Goal: Transaction & Acquisition: Purchase product/service

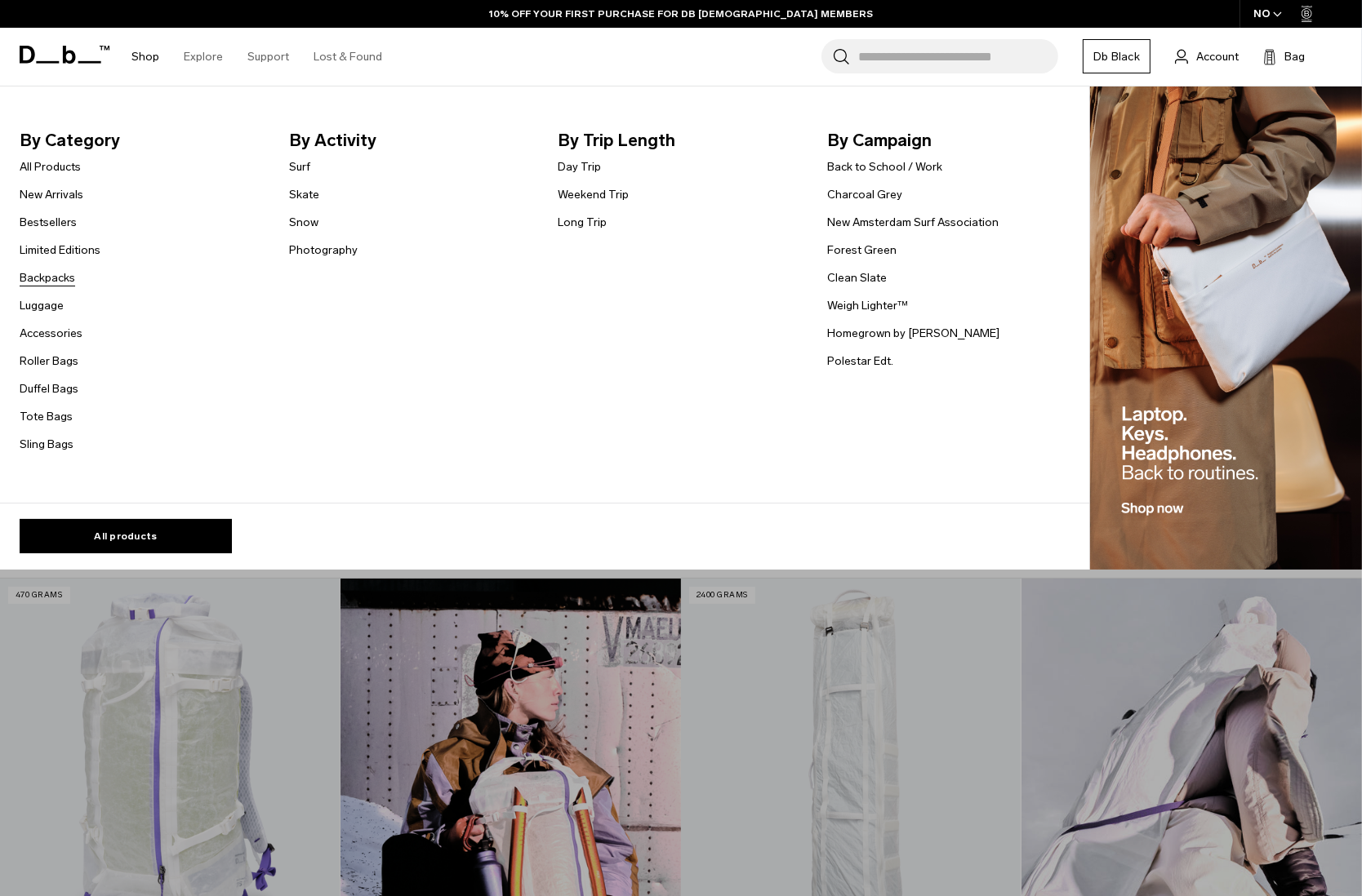
click at [48, 279] on link "Backpacks" at bounding box center [47, 277] width 56 height 17
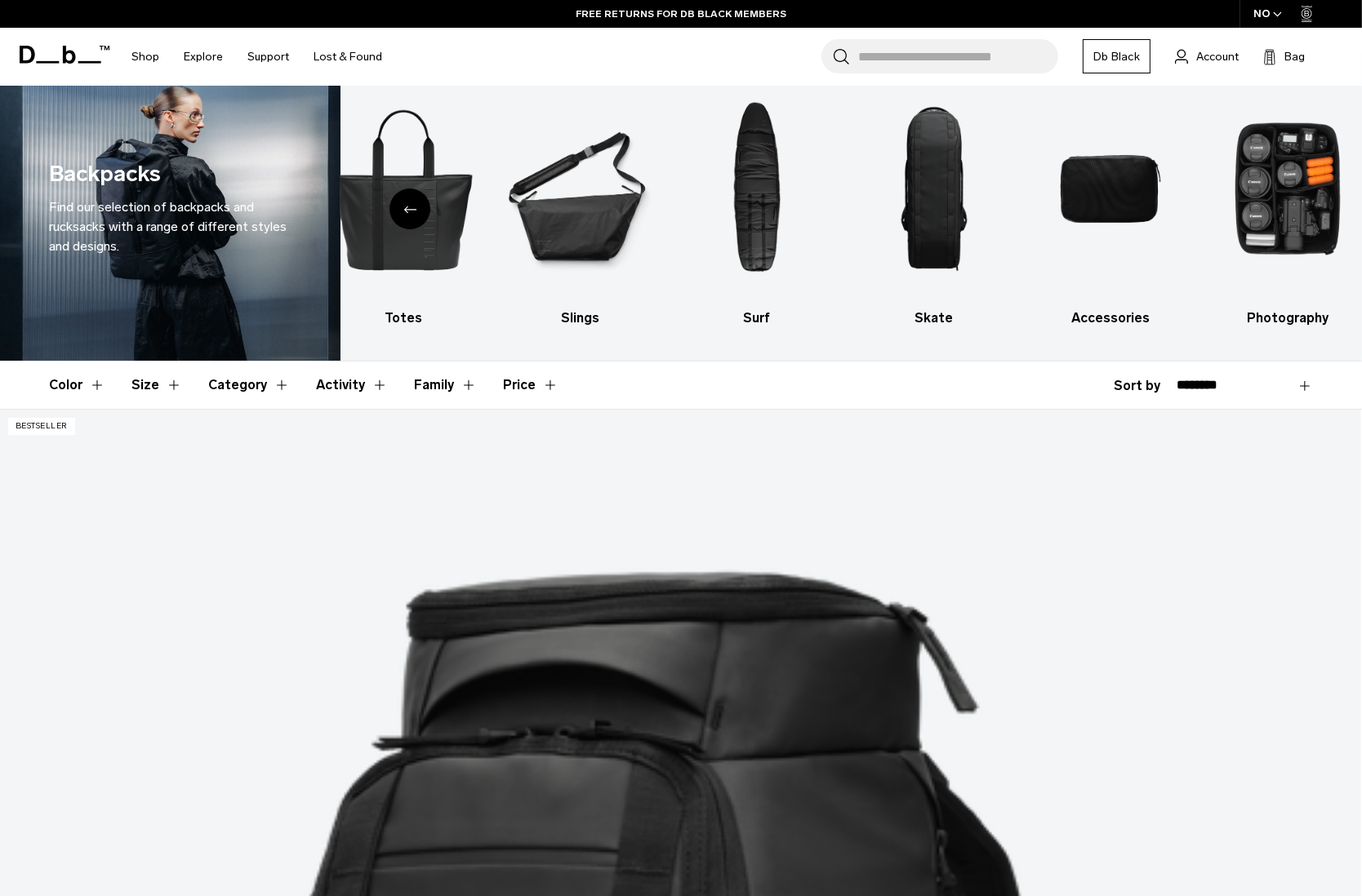
scroll to position [45, 0]
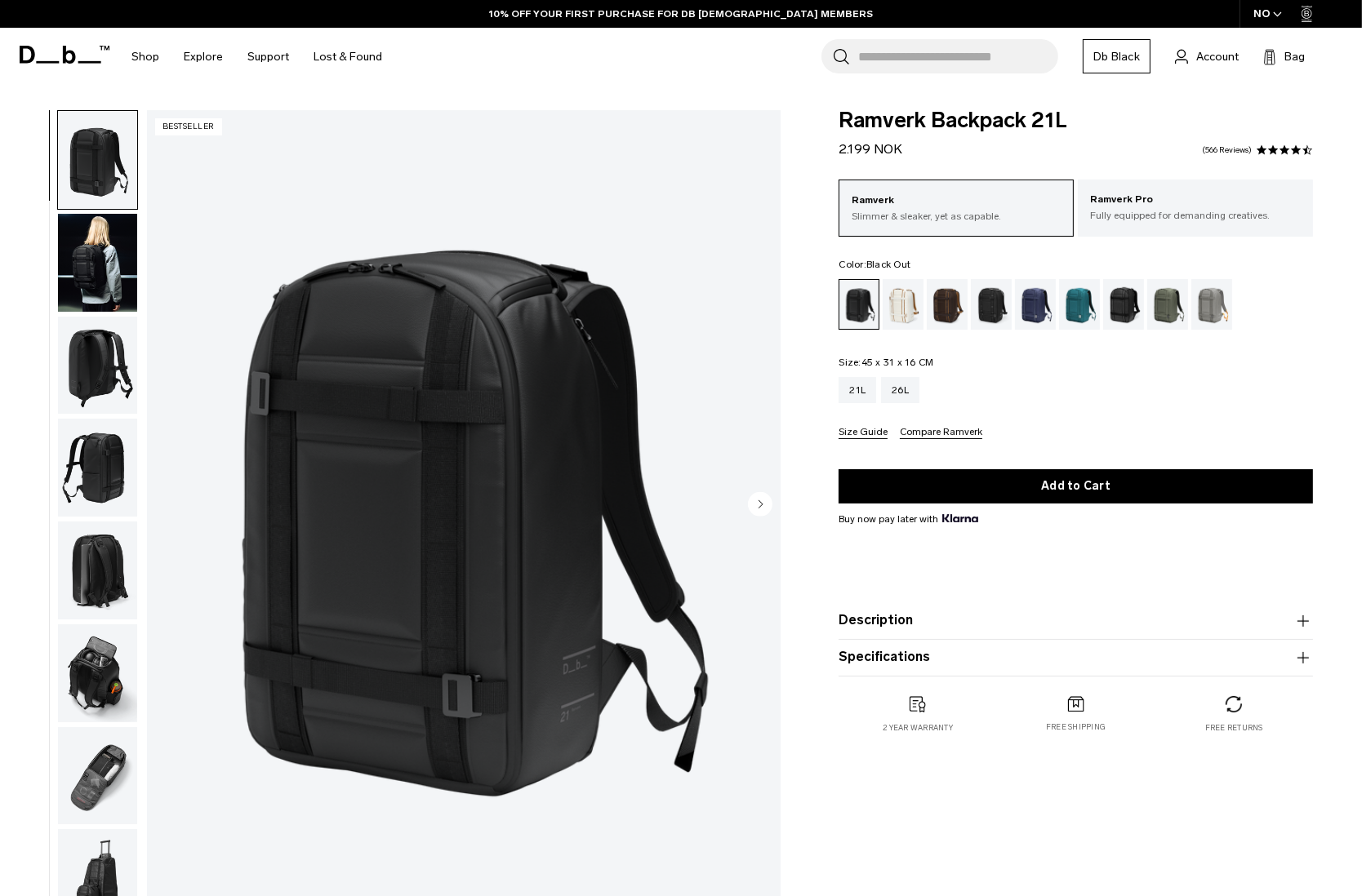
click at [122, 283] on img "button" at bounding box center [98, 263] width 80 height 98
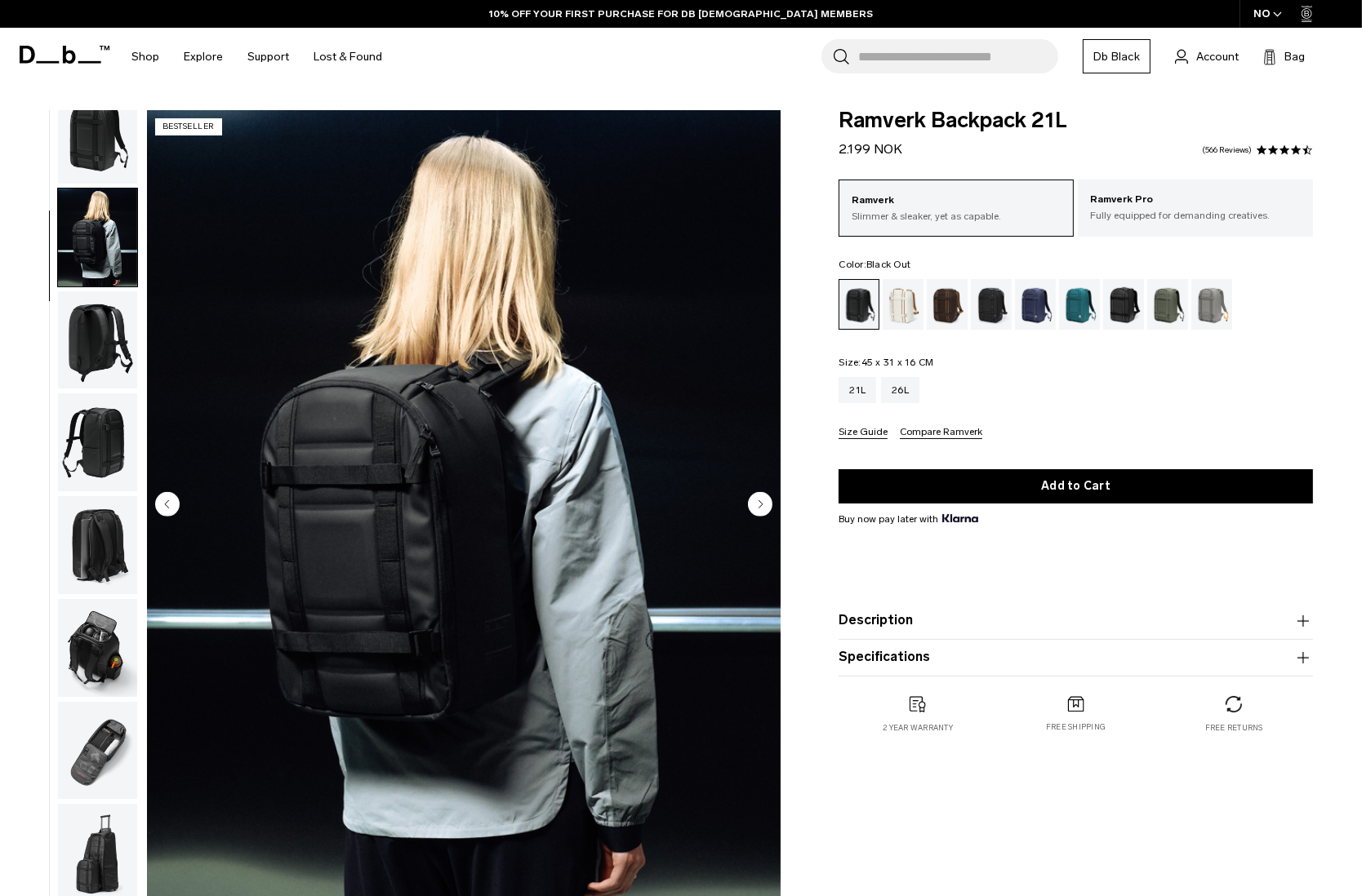
click at [113, 325] on img "button" at bounding box center [98, 340] width 80 height 98
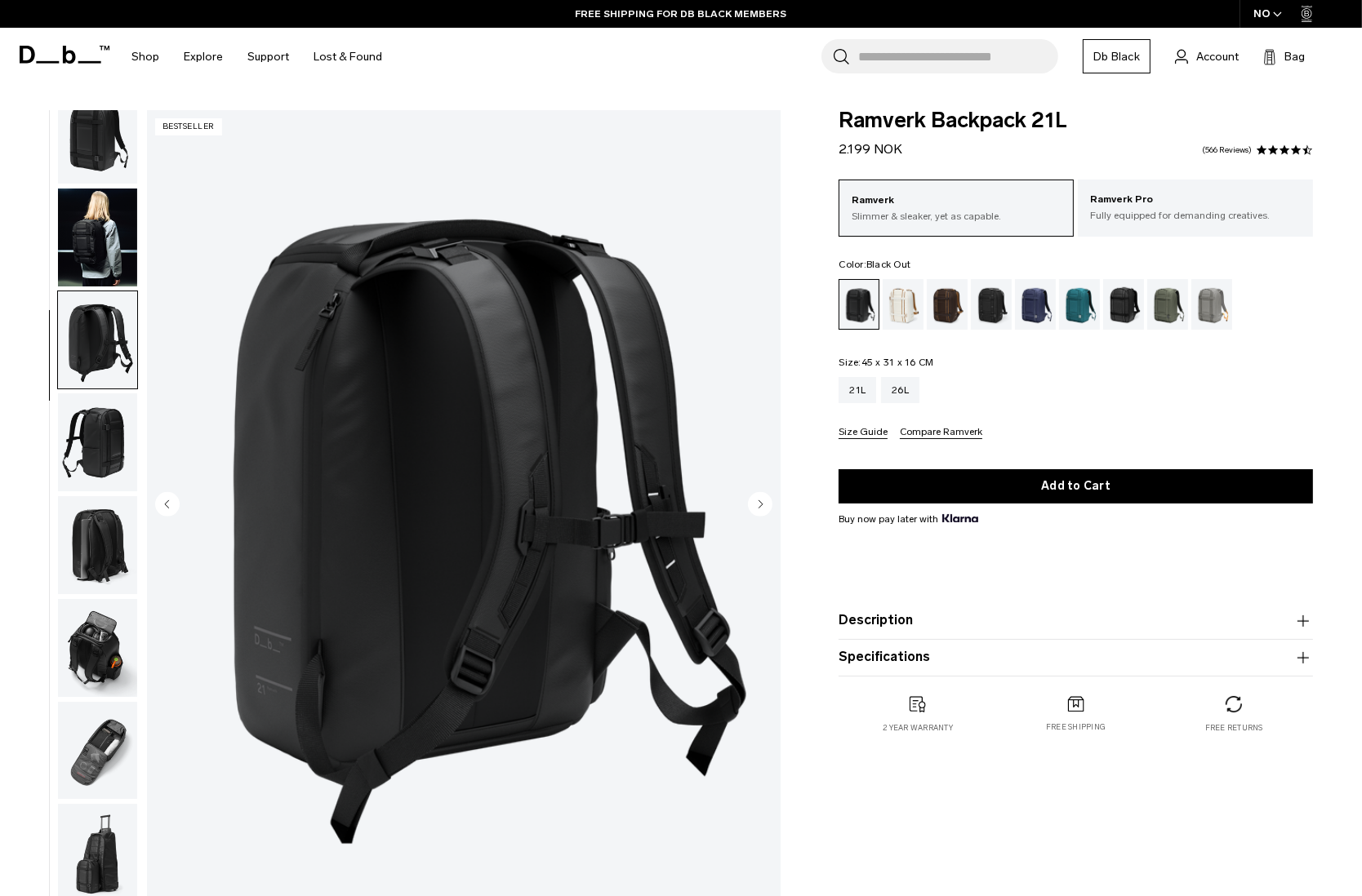
click at [105, 417] on img "button" at bounding box center [98, 442] width 80 height 98
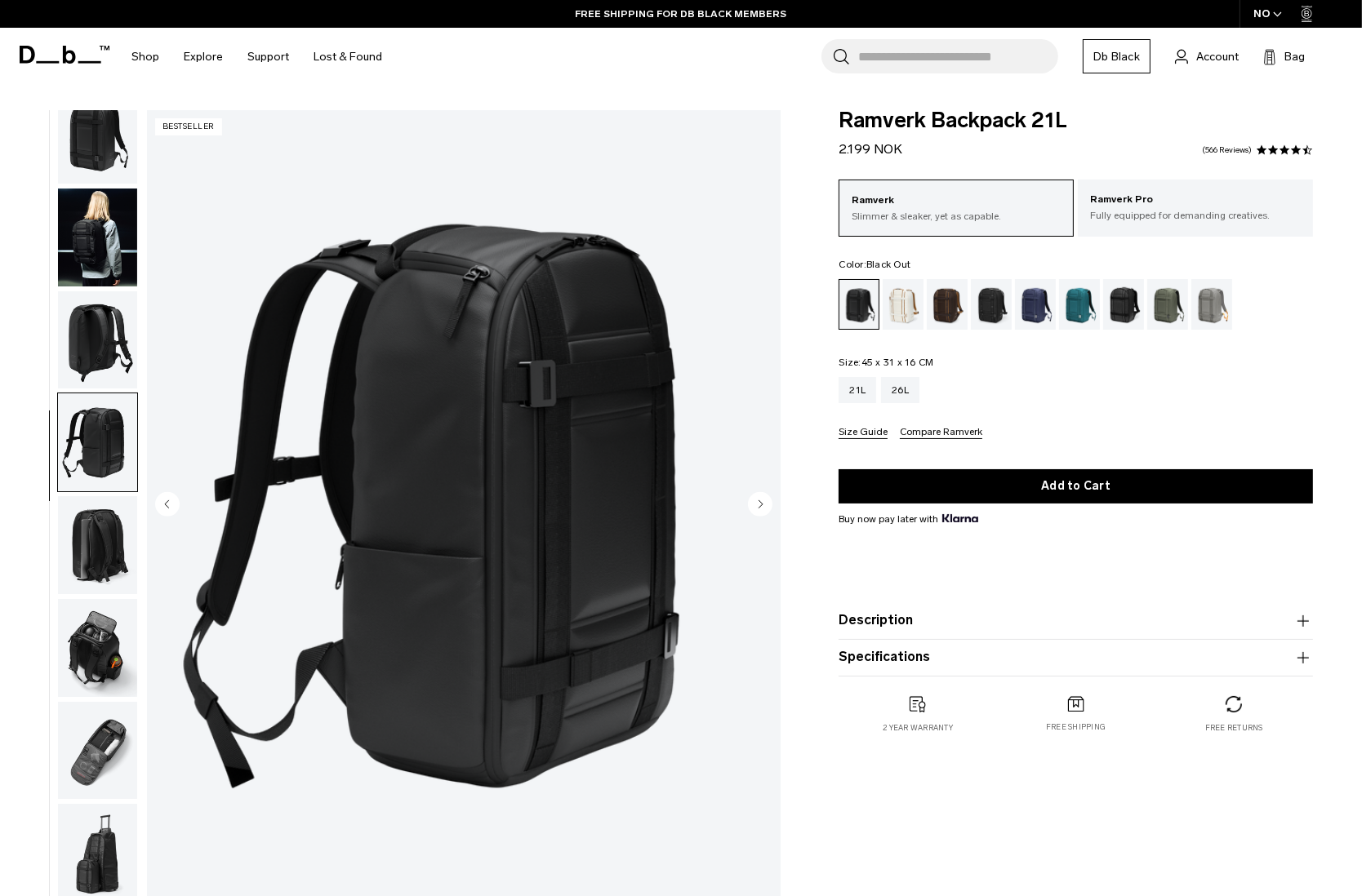
click at [96, 516] on img "button" at bounding box center [98, 545] width 80 height 98
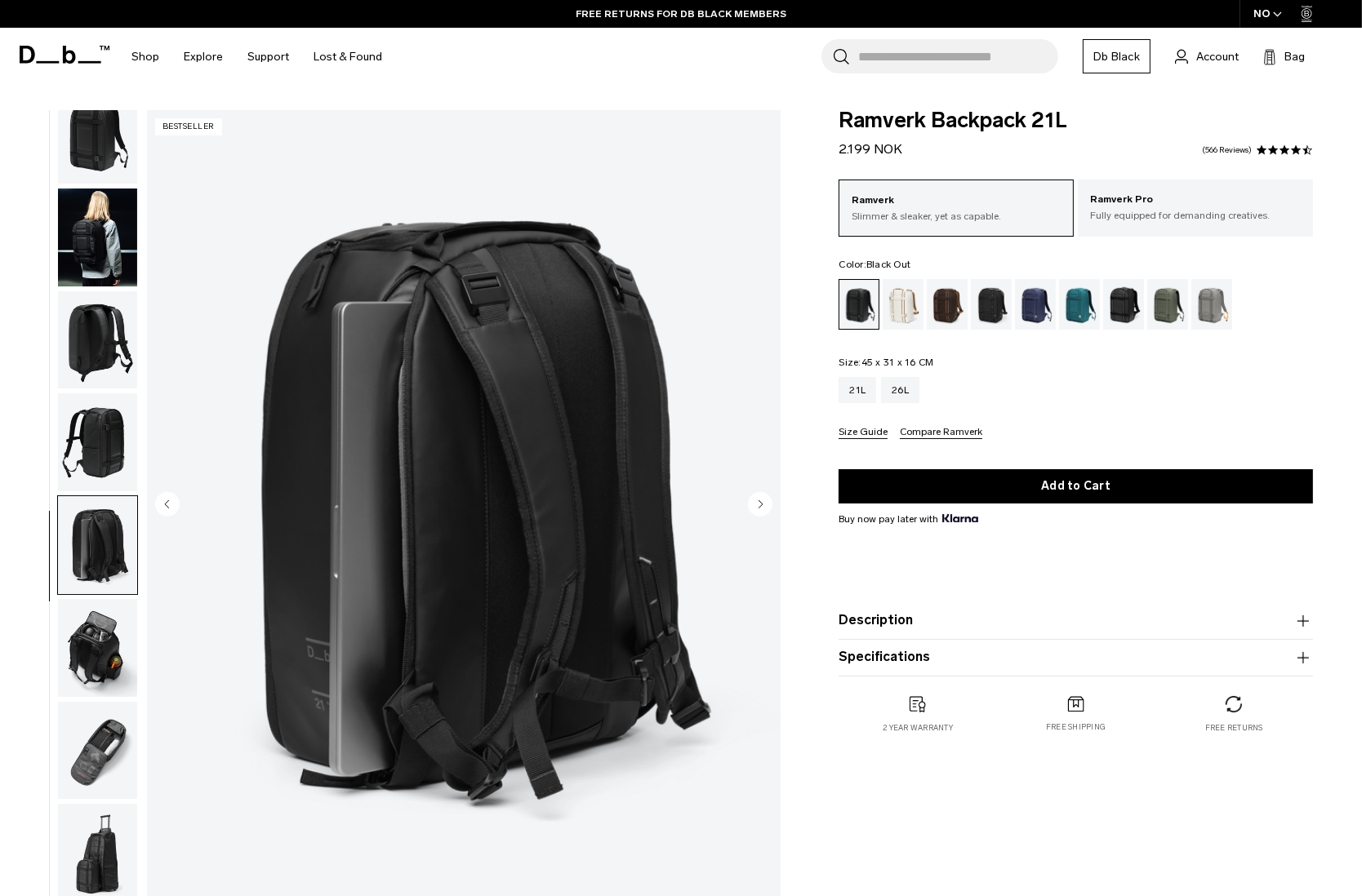
click at [103, 620] on img "button" at bounding box center [98, 647] width 80 height 98
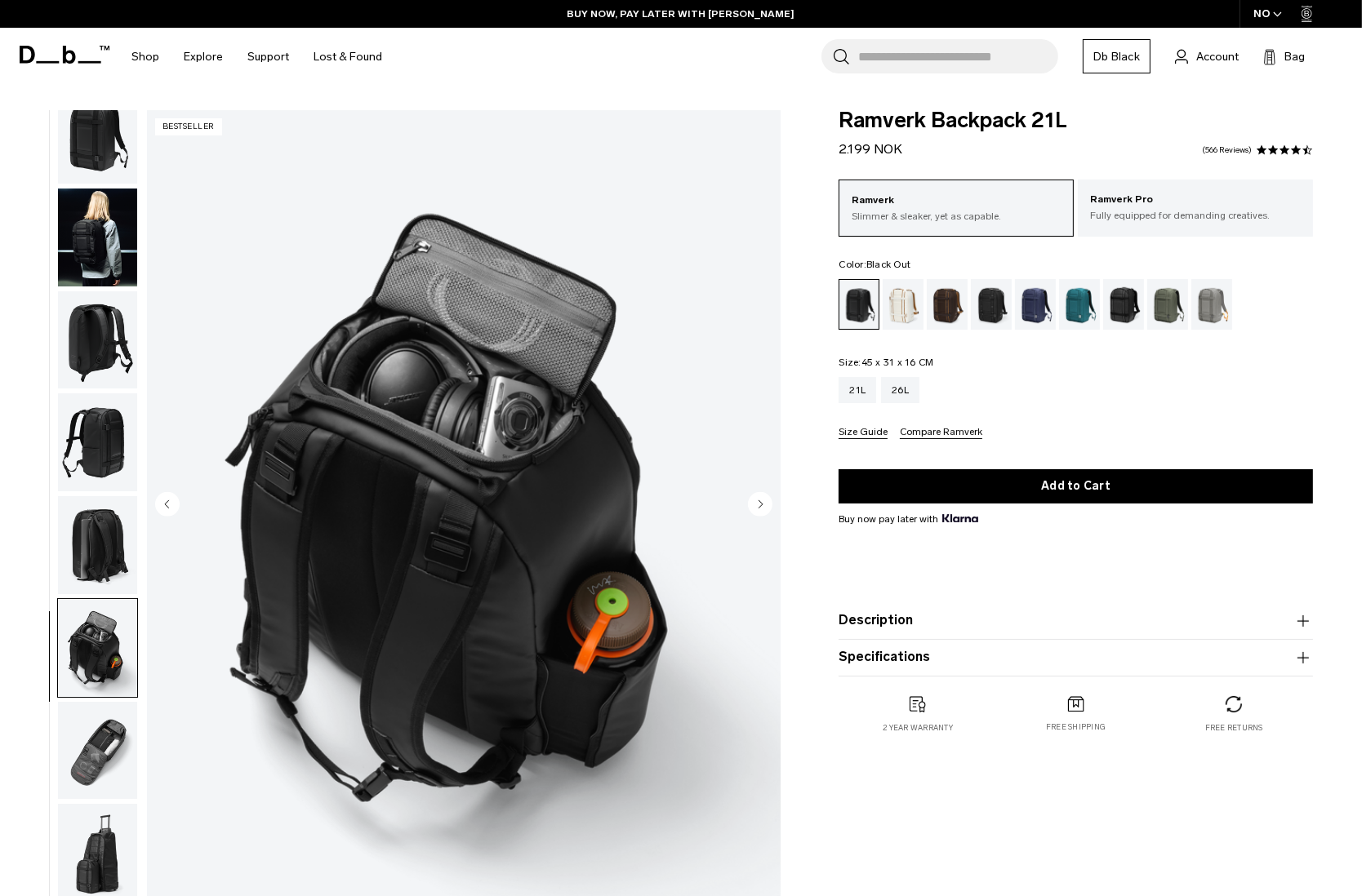
click at [104, 721] on img "button" at bounding box center [98, 751] width 80 height 98
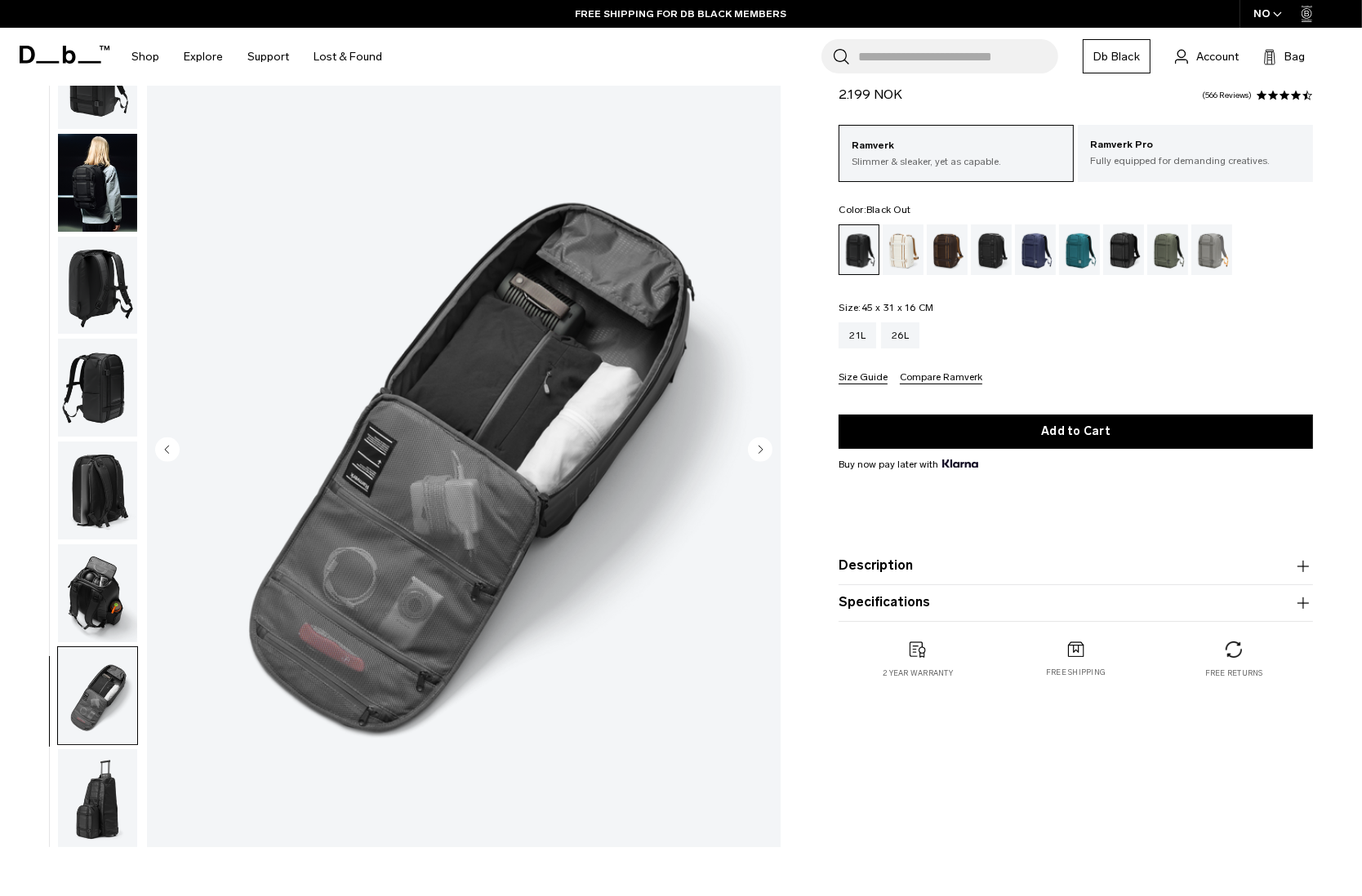
scroll to position [80, 0]
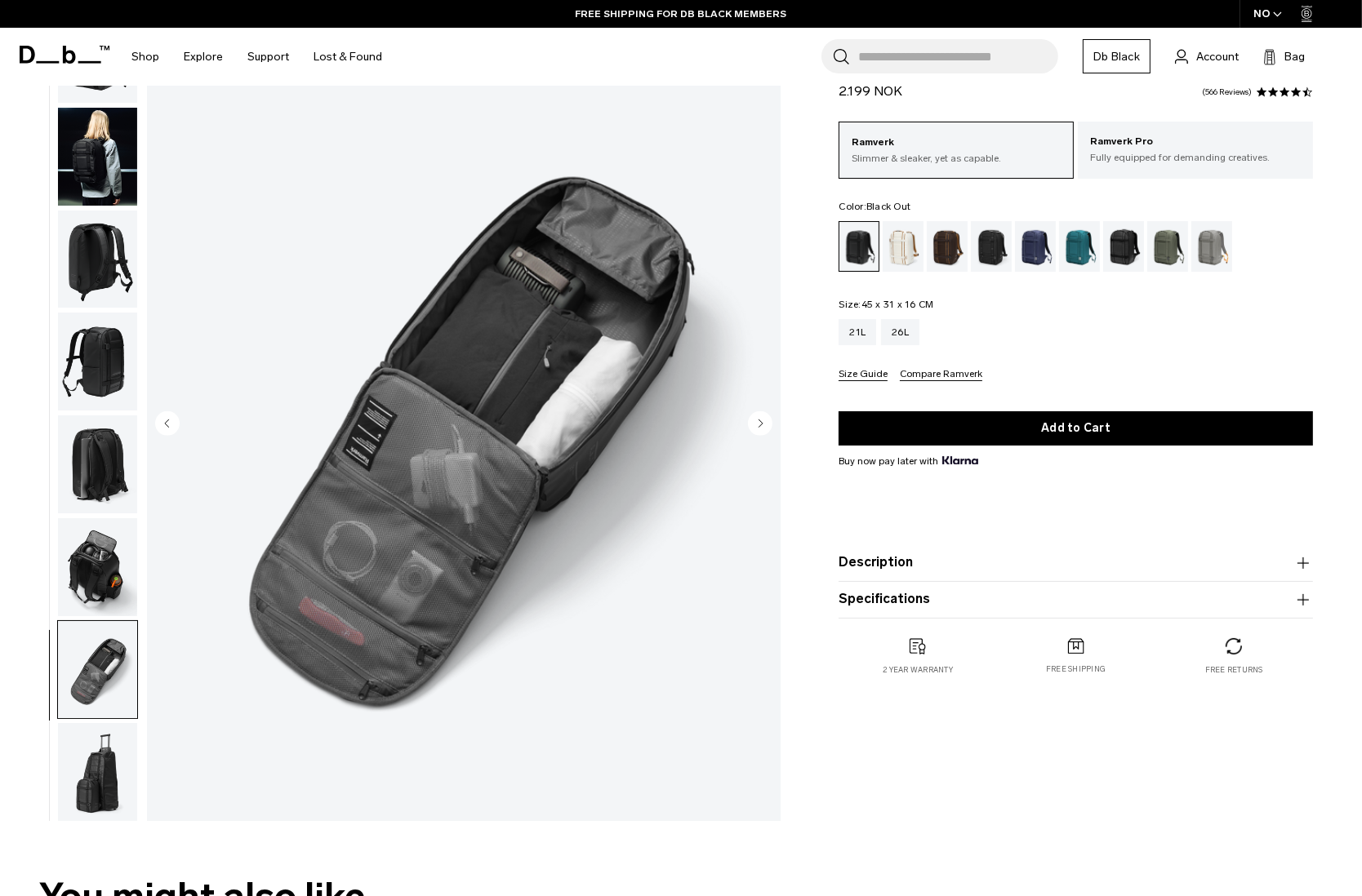
click at [112, 740] on img "button" at bounding box center [98, 772] width 80 height 98
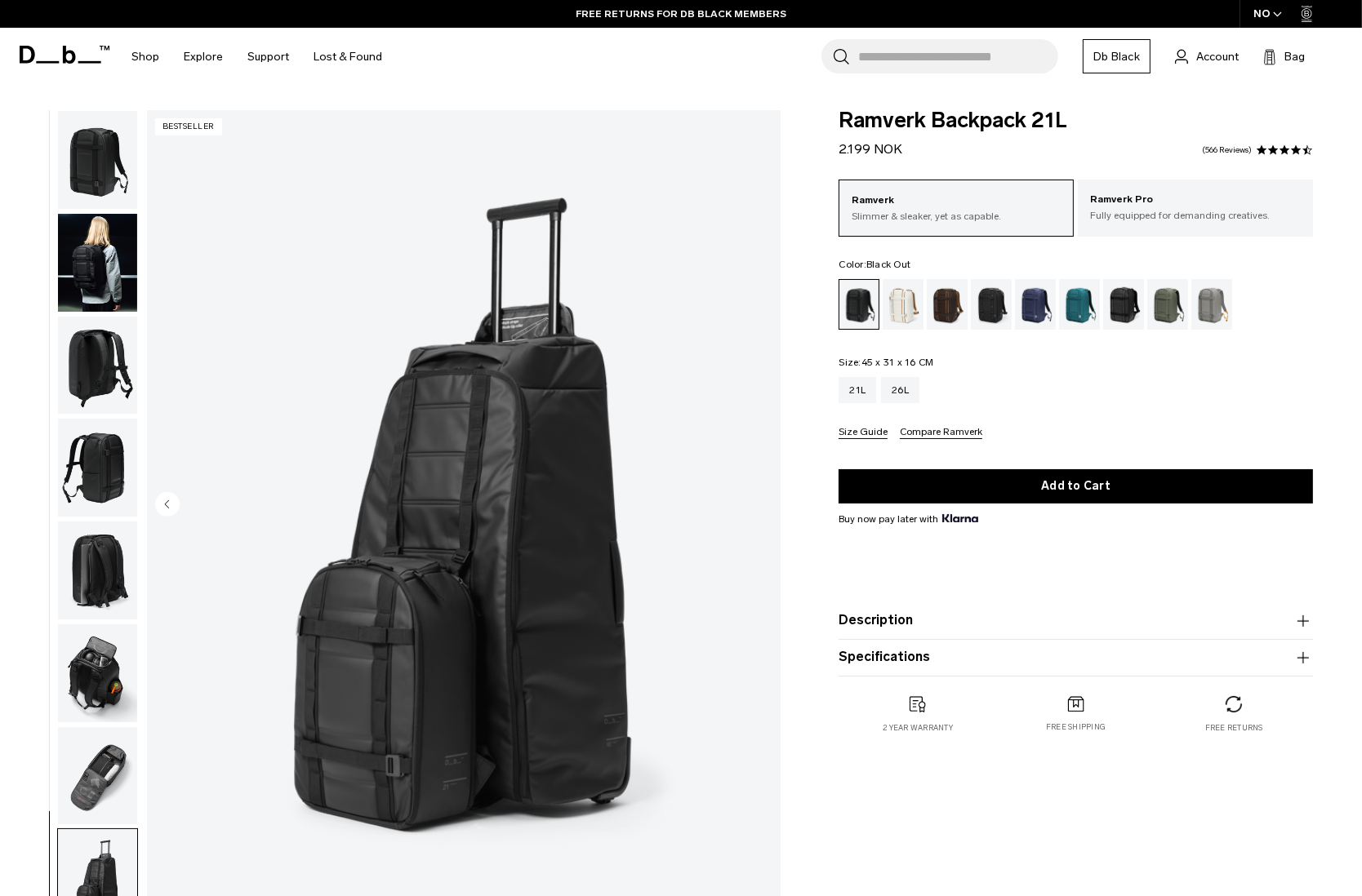
scroll to position [0, 0]
click at [112, 356] on img "button" at bounding box center [98, 365] width 80 height 98
